Goal: Transaction & Acquisition: Obtain resource

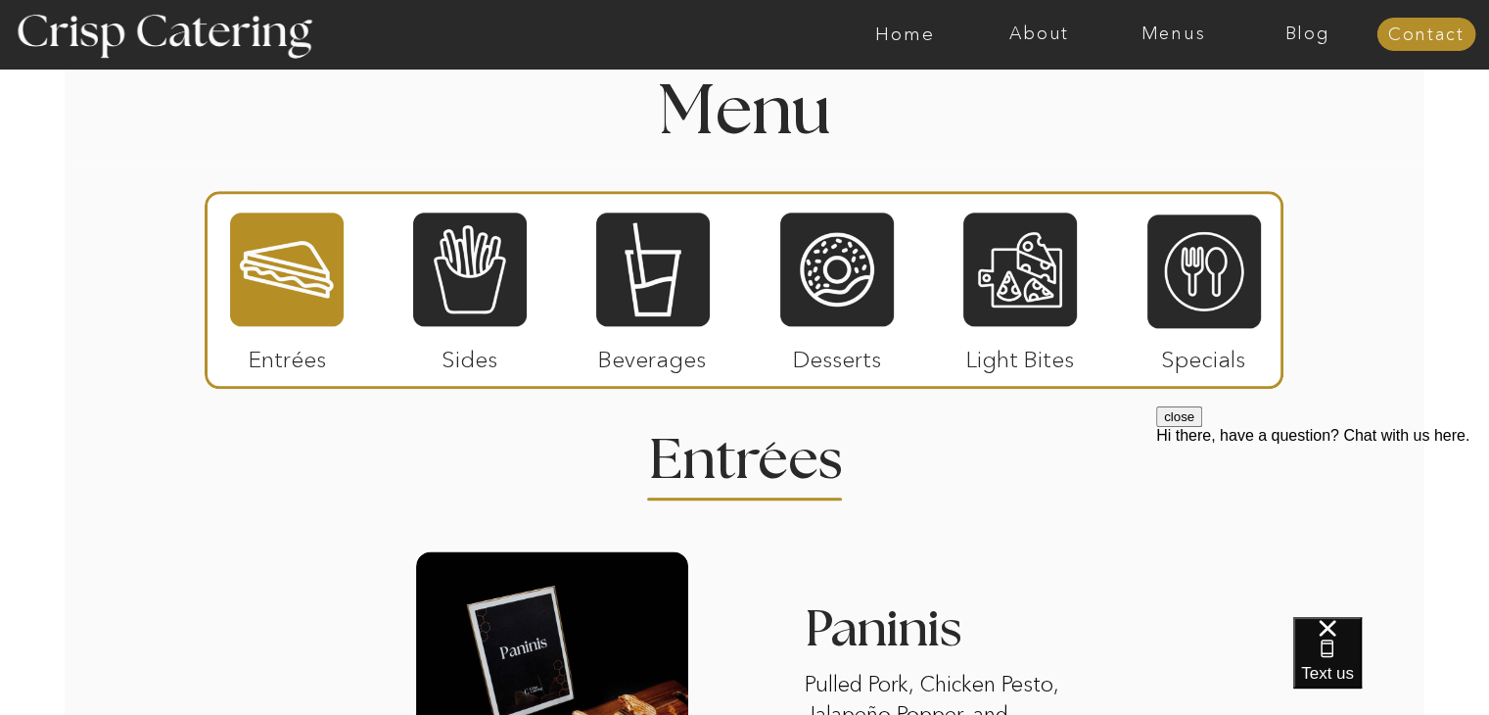
scroll to position [2264, 0]
click at [309, 284] on div at bounding box center [287, 269] width 114 height 117
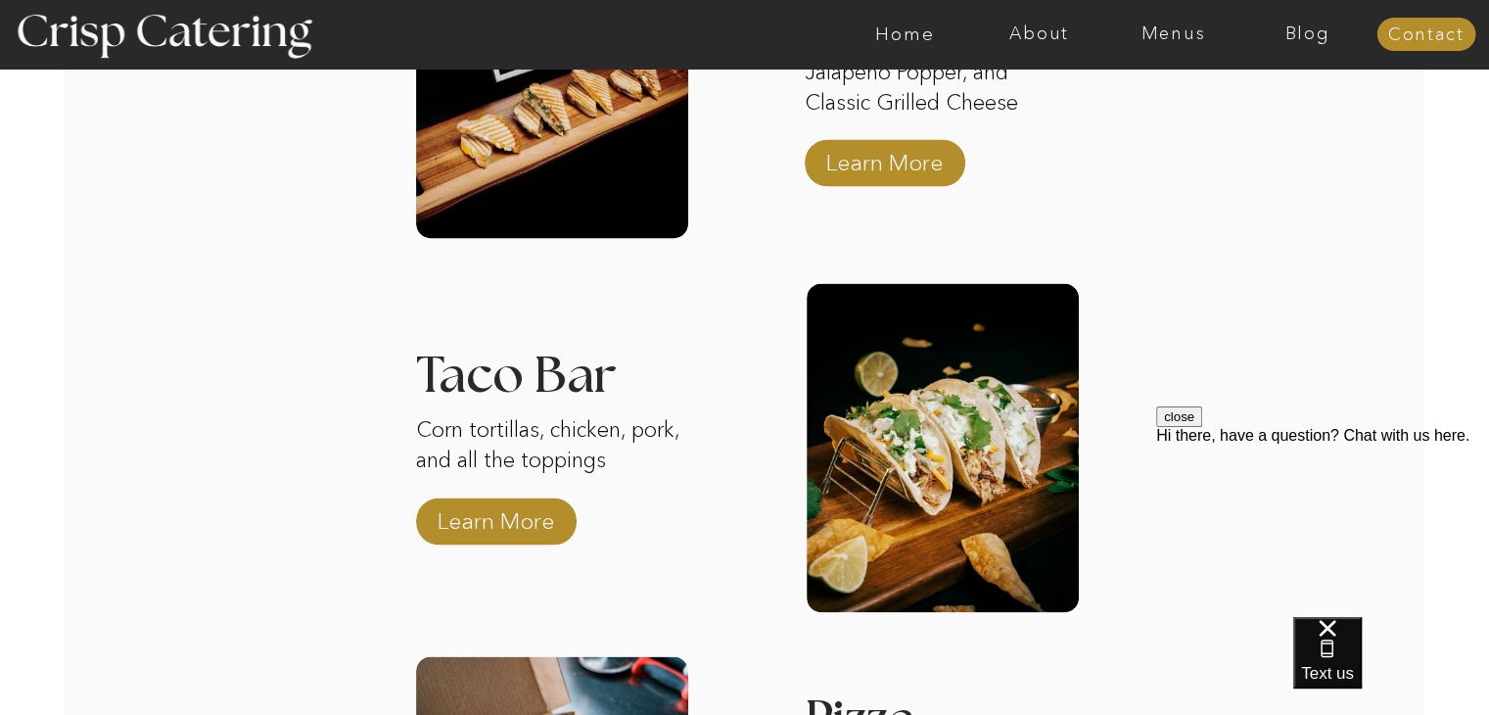
scroll to position [2906, 0]
click at [521, 512] on p "Learn More" at bounding box center [496, 516] width 130 height 57
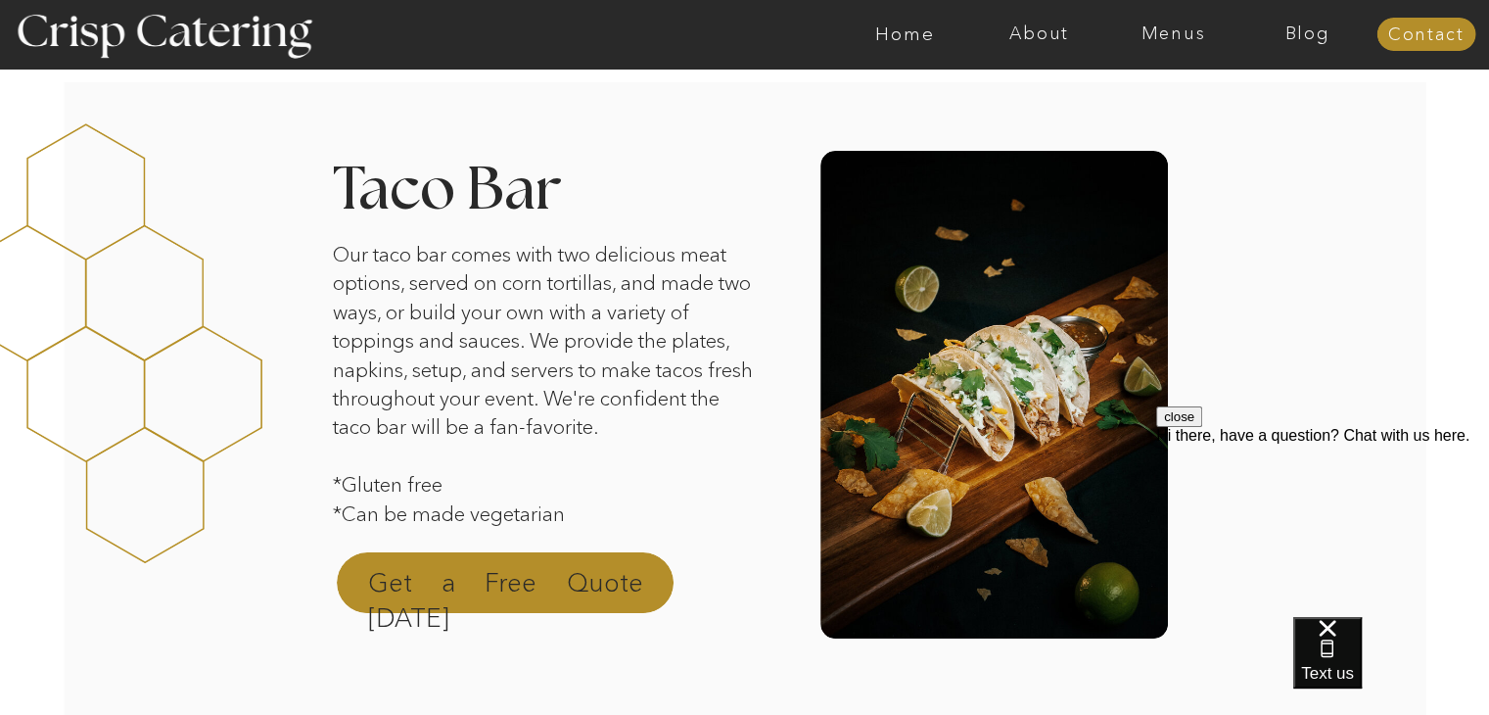
click at [572, 593] on p "Get a Free Quote Today" at bounding box center [505, 588] width 275 height 47
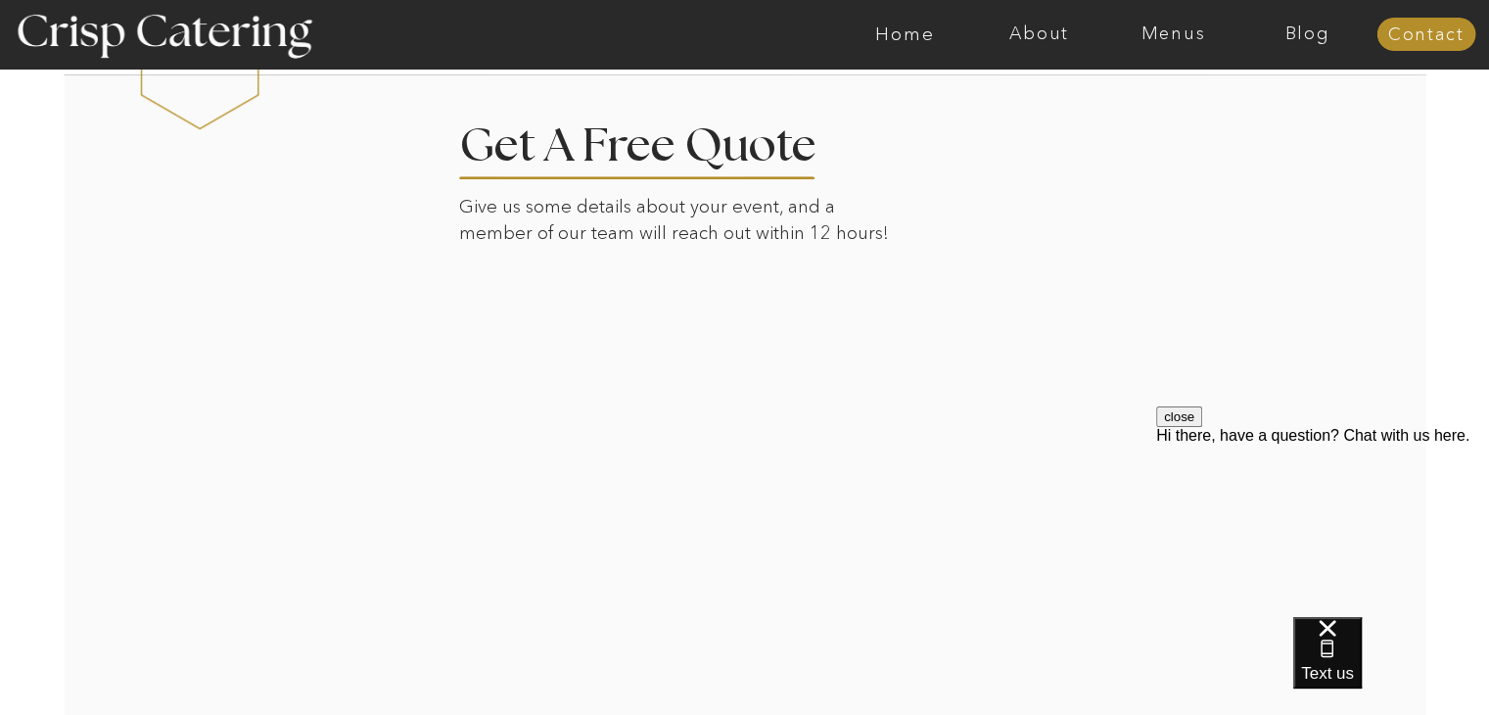
scroll to position [2074, 0]
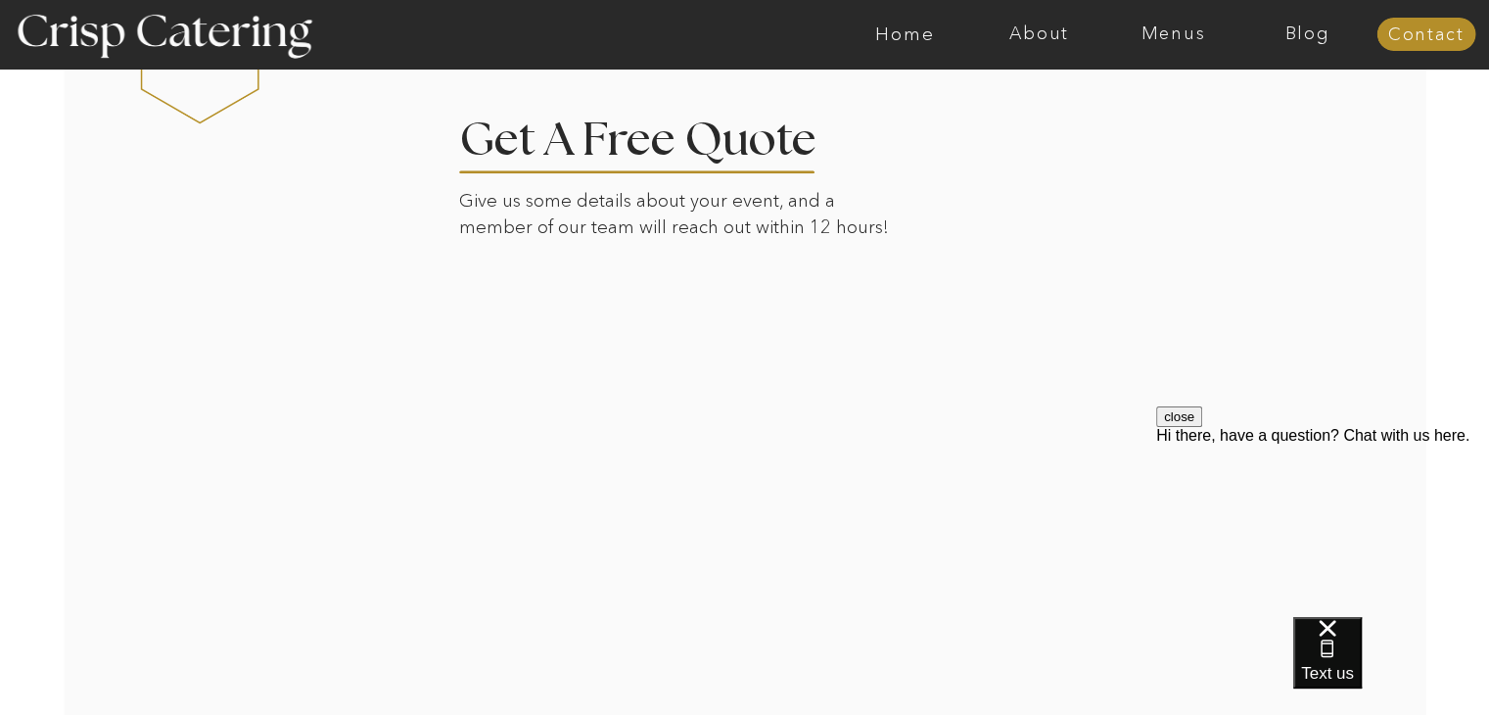
click at [1118, 463] on div at bounding box center [746, 401] width 1364 height 668
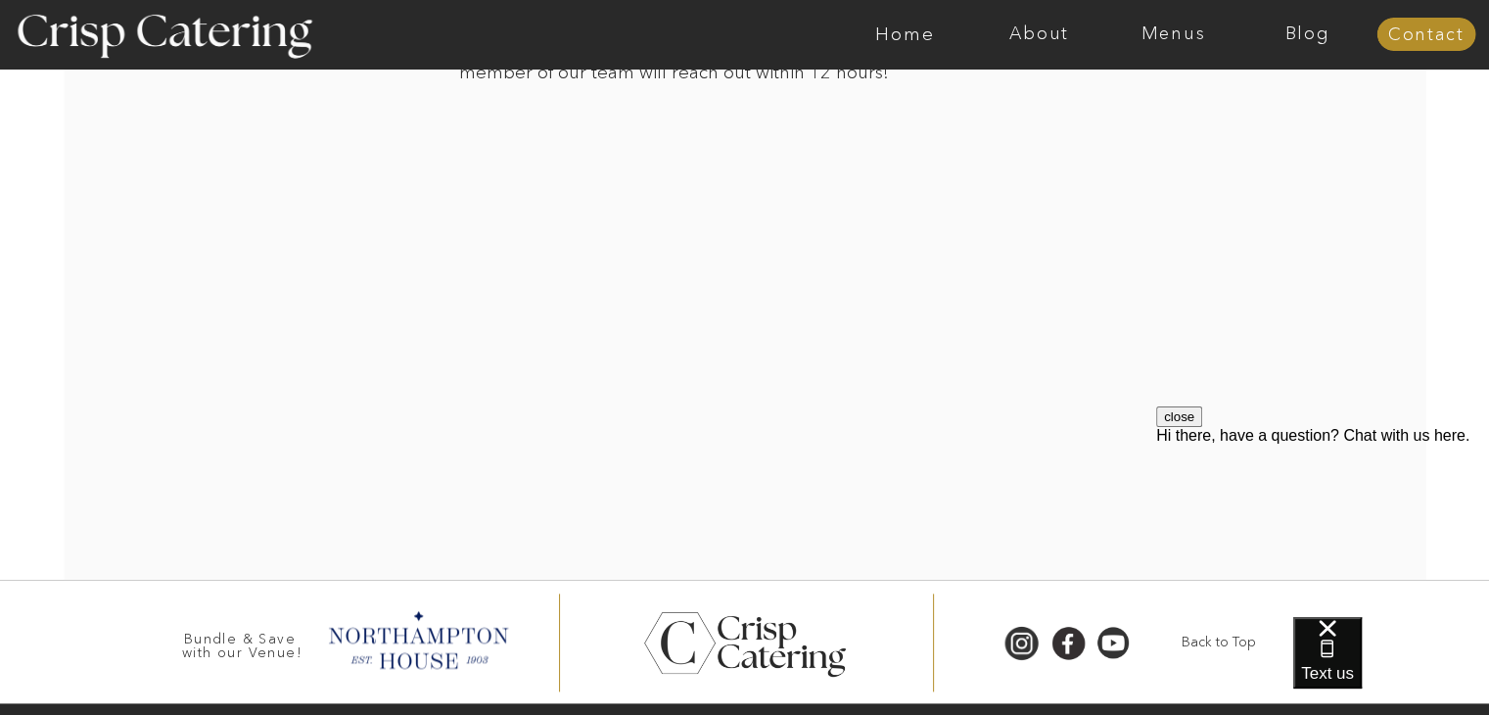
scroll to position [2229, 0]
